Goal: Book appointment/travel/reservation

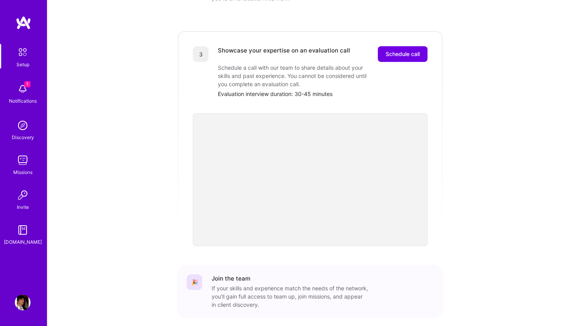
scroll to position [212, 0]
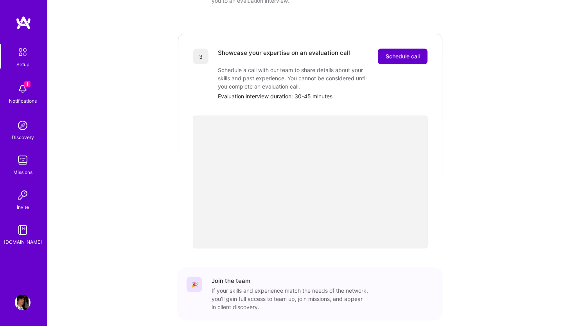
click at [402, 52] on span "Schedule call" at bounding box center [403, 56] width 34 height 8
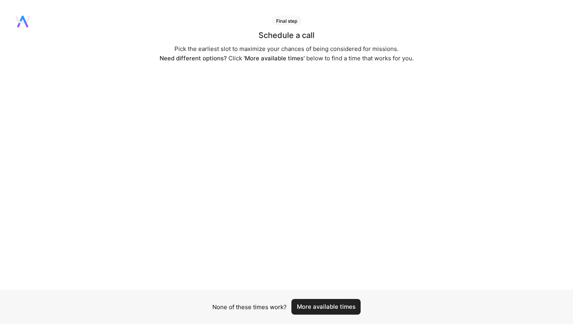
click at [341, 309] on button "More available times" at bounding box center [326, 307] width 69 height 16
click at [329, 307] on button "More available times" at bounding box center [326, 307] width 69 height 16
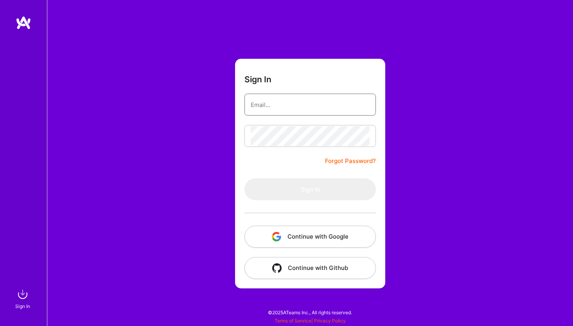
type input "[EMAIL_ADDRESS][DOMAIN_NAME]"
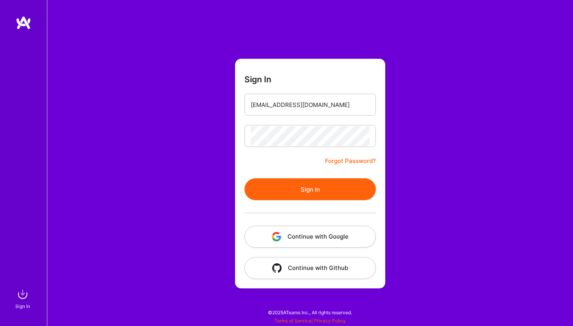
click at [328, 233] on button "Continue with Google" at bounding box center [311, 236] width 132 height 22
